Goal: Check status

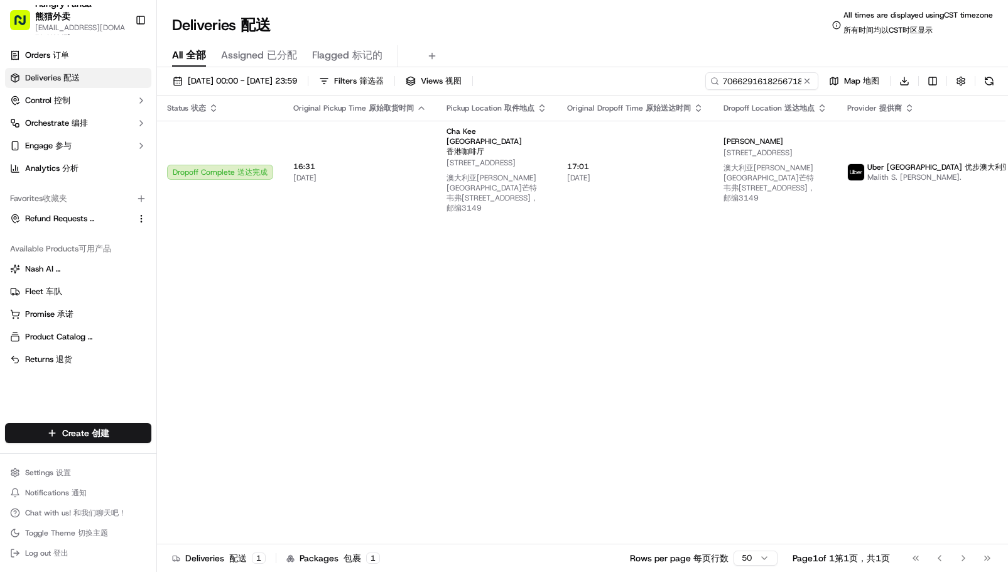
type input "706629161825671832973"
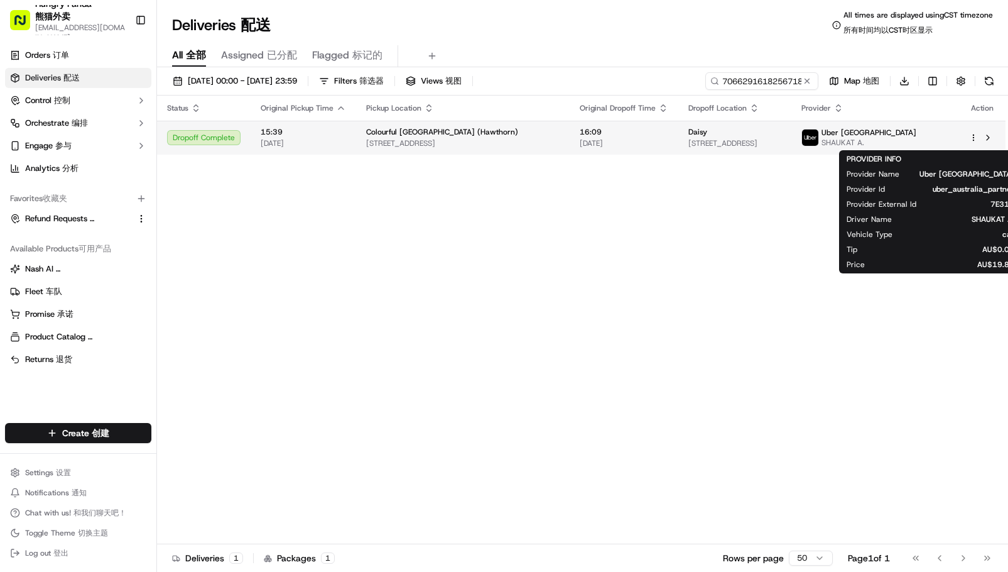
click at [900, 137] on div "Uber [GEOGRAPHIC_DATA] SHAUKAT A." at bounding box center [859, 138] width 115 height 20
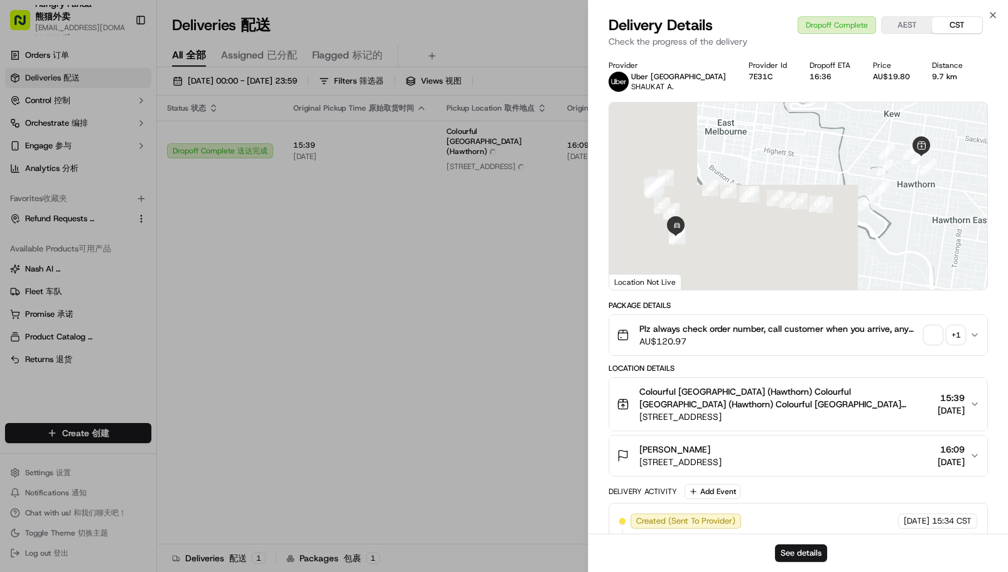
click at [954, 336] on div "+ 1" at bounding box center [956, 335] width 18 height 18
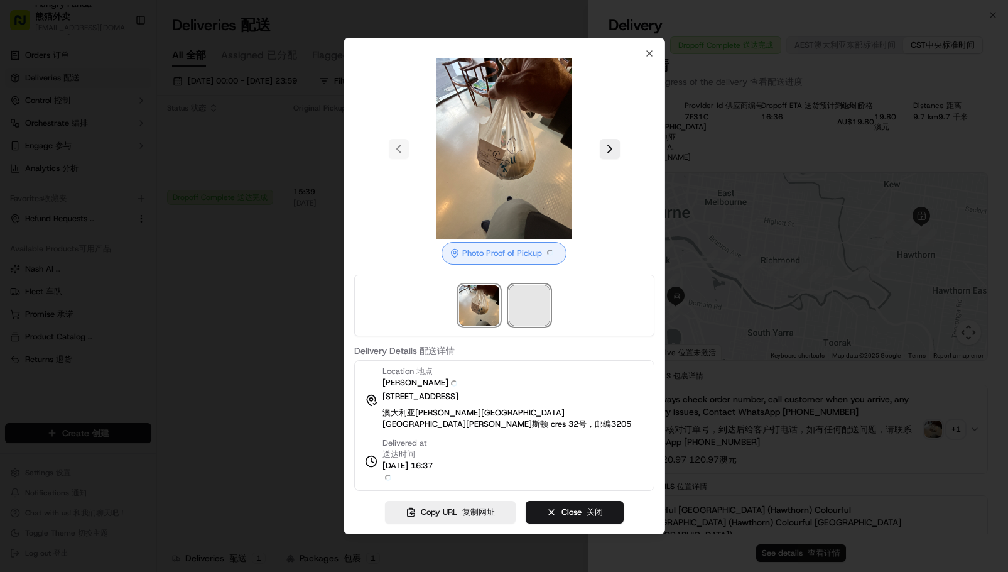
click at [524, 307] on span at bounding box center [530, 305] width 40 height 40
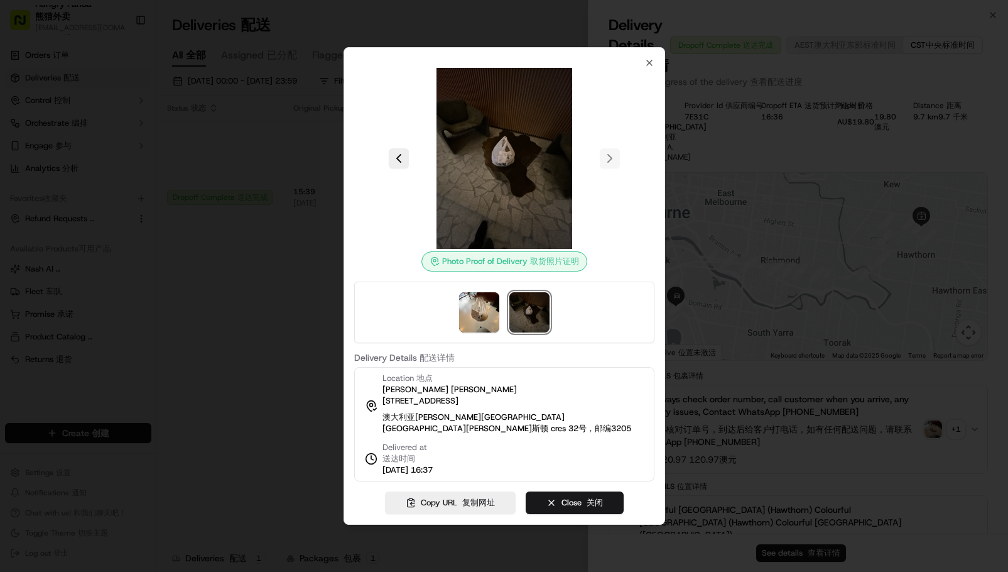
click at [309, 297] on div at bounding box center [504, 286] width 1008 height 572
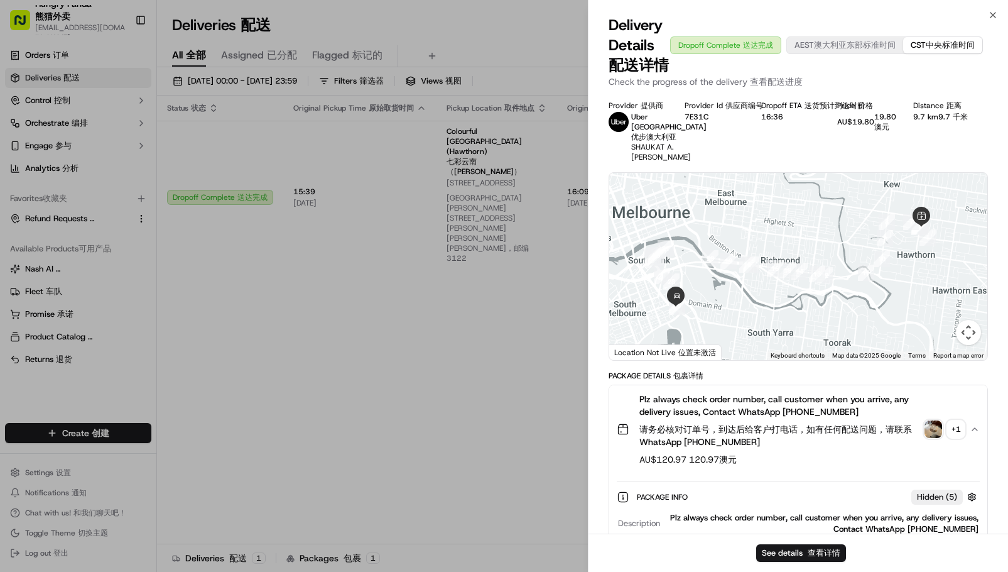
drag, startPoint x: 430, startPoint y: 265, endPoint x: 435, endPoint y: 259, distance: 7.6
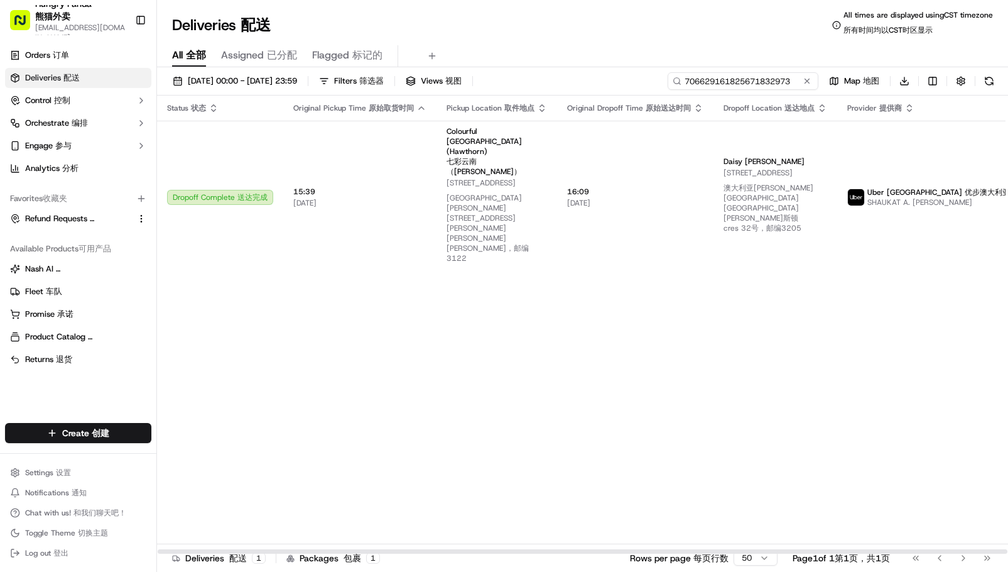
click at [734, 81] on input "706629161825671832973" at bounding box center [743, 81] width 151 height 18
drag, startPoint x: 740, startPoint y: 349, endPoint x: 376, endPoint y: 156, distance: 412.0
click at [740, 350] on div "Status Status 状态 Original Pickup Time Original Pickup Time 原始取货时间 Pickup Locati…" at bounding box center [617, 324] width 921 height 459
